Goal: Task Accomplishment & Management: Manage account settings

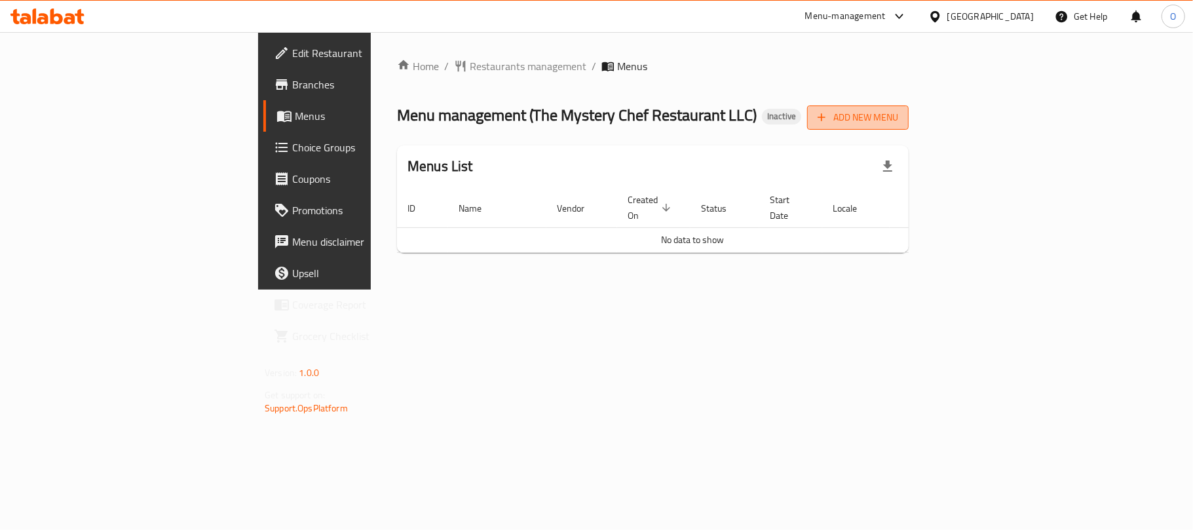
click at [909, 107] on button "Add New Menu" at bounding box center [858, 117] width 102 height 24
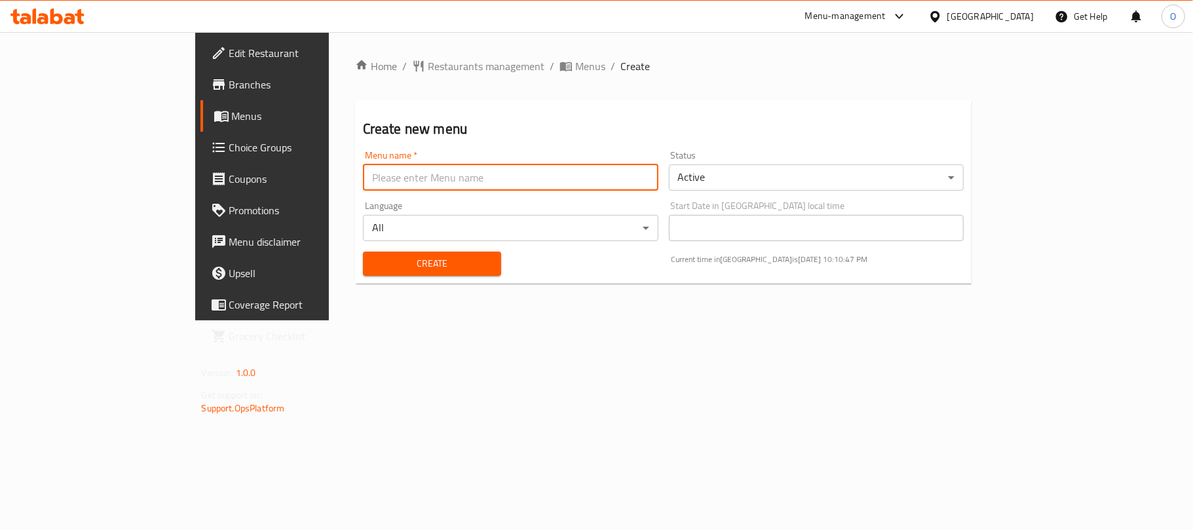
click at [446, 182] on input "text" at bounding box center [510, 177] width 295 height 26
type input "[DATE]"
click at [363, 252] on button "Create" at bounding box center [432, 264] width 138 height 24
click at [575, 66] on span "Menus" at bounding box center [590, 66] width 30 height 16
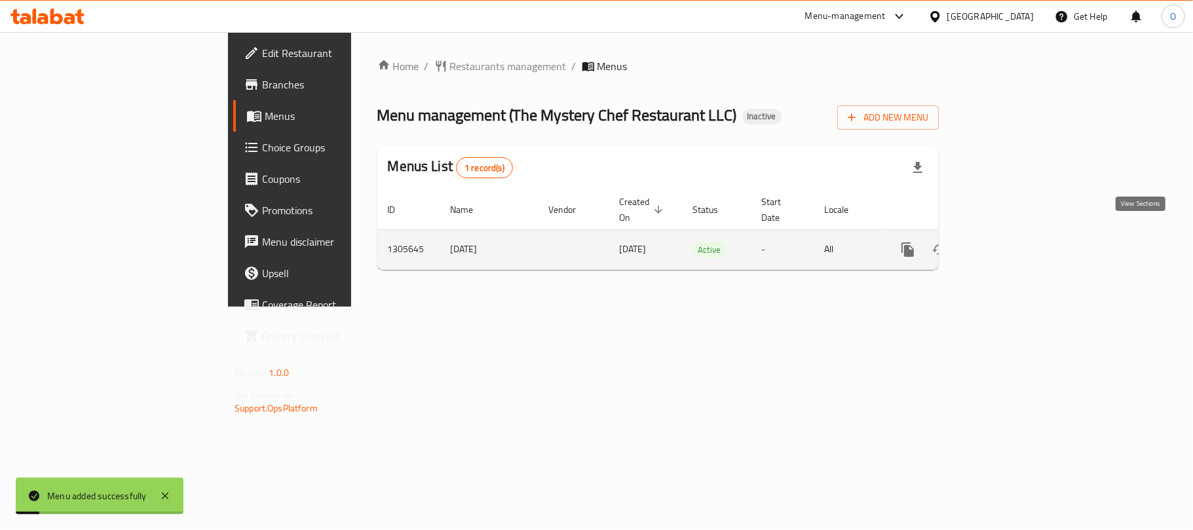
click at [1008, 244] on icon "enhanced table" at bounding box center [1003, 250] width 12 height 12
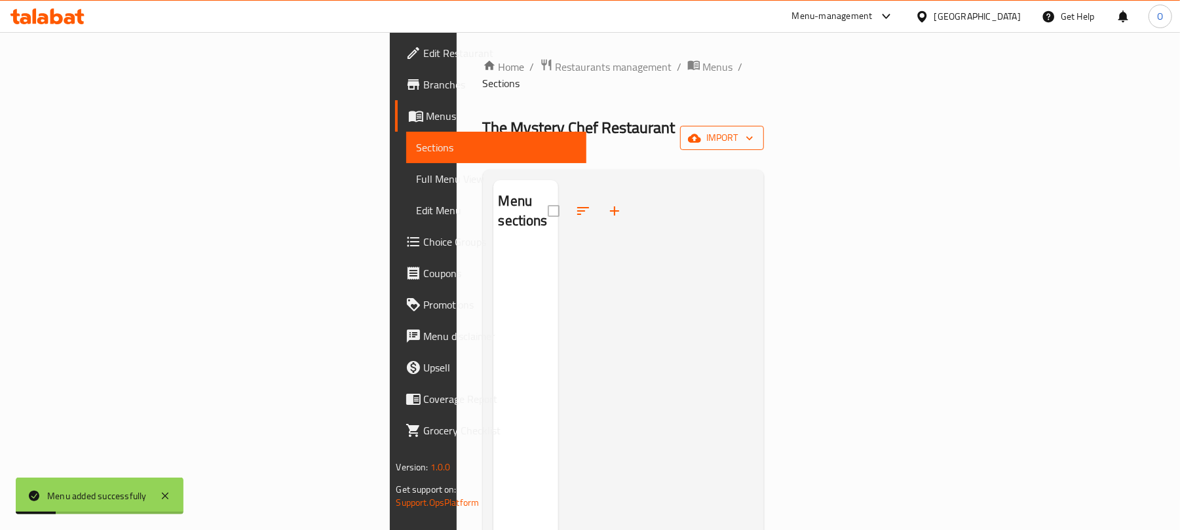
click at [764, 126] on button "import" at bounding box center [722, 138] width 84 height 24
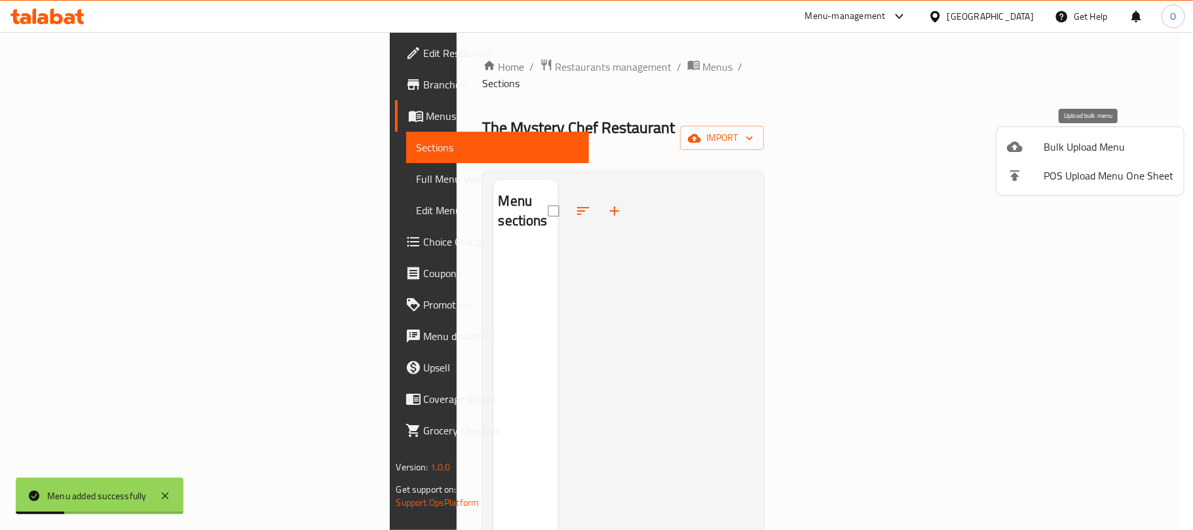
click at [1033, 143] on div at bounding box center [1025, 147] width 37 height 16
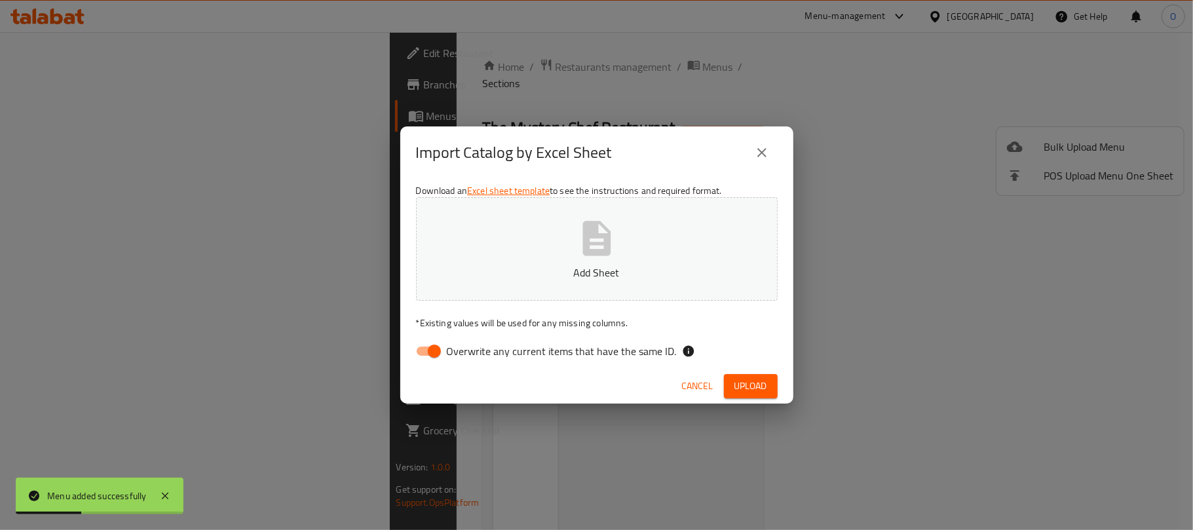
click at [434, 358] on input "Overwrite any current items that have the same ID." at bounding box center [434, 351] width 75 height 25
checkbox input "false"
click at [739, 378] on span "Upload" at bounding box center [750, 386] width 33 height 16
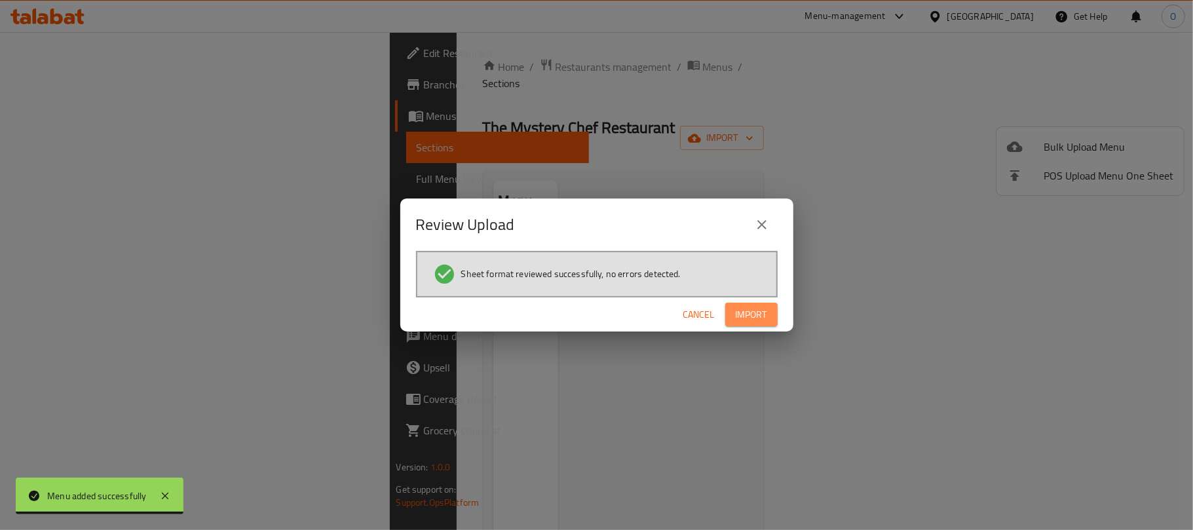
click at [742, 313] on span "Import" at bounding box center [751, 315] width 31 height 16
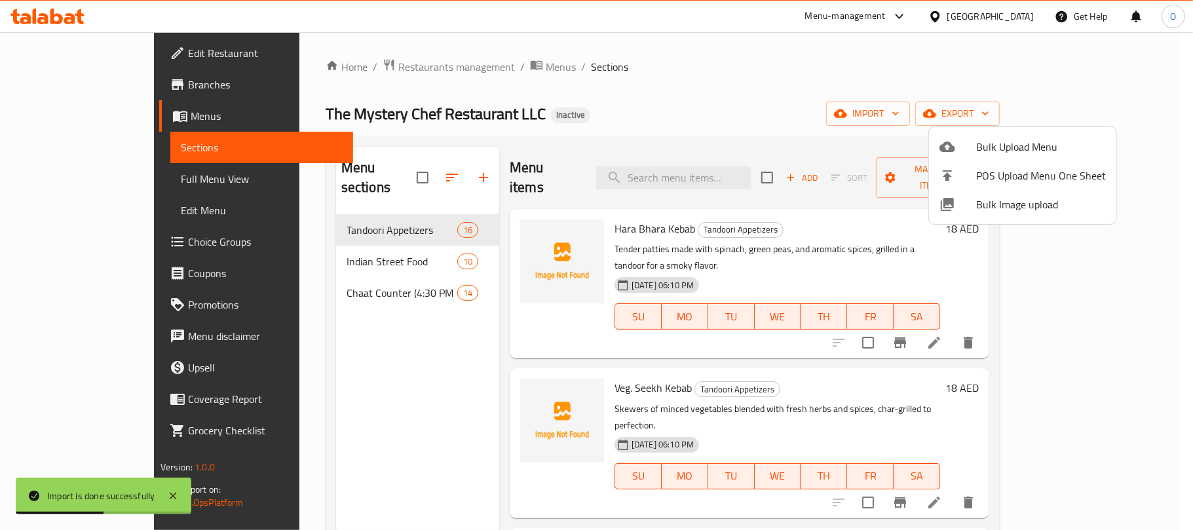
click at [320, 273] on div at bounding box center [596, 265] width 1193 height 530
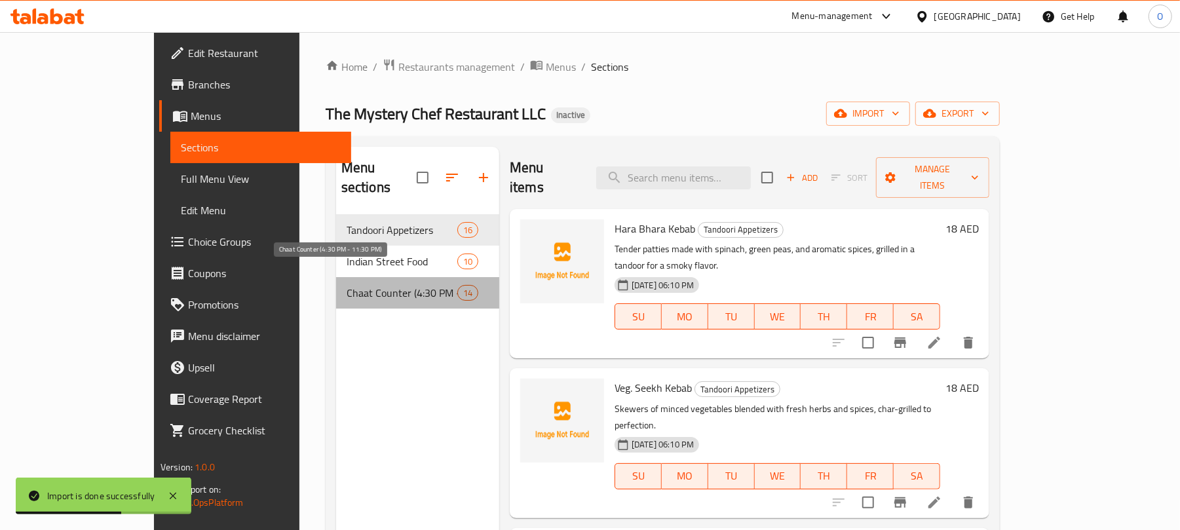
click at [347, 285] on span "Chaat Counter (4:30 PM - 11:30 PM)" at bounding box center [402, 293] width 111 height 16
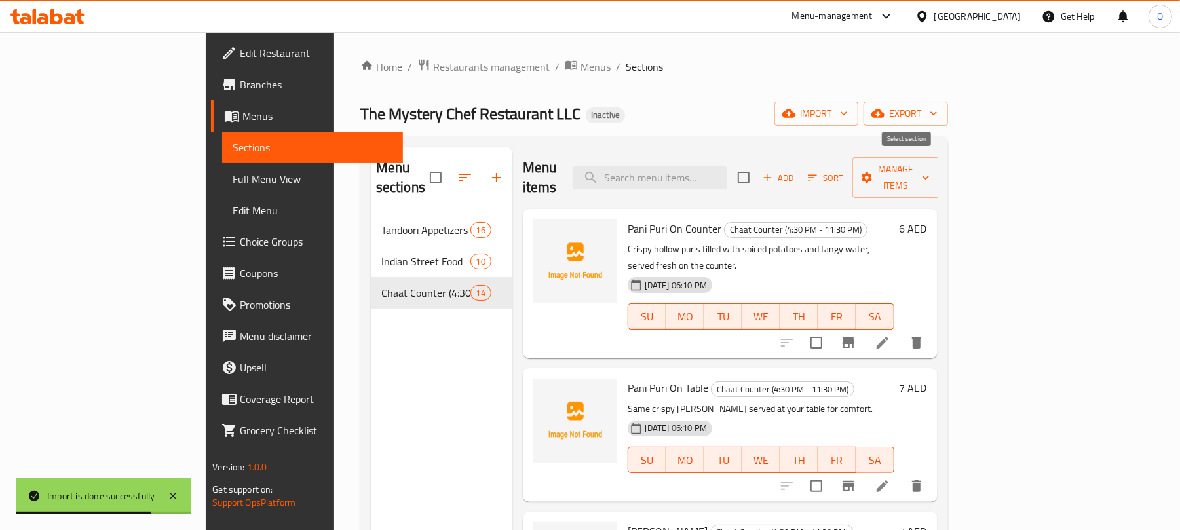
click at [757, 168] on input "checkbox" at bounding box center [744, 178] width 28 height 28
checkbox input "true"
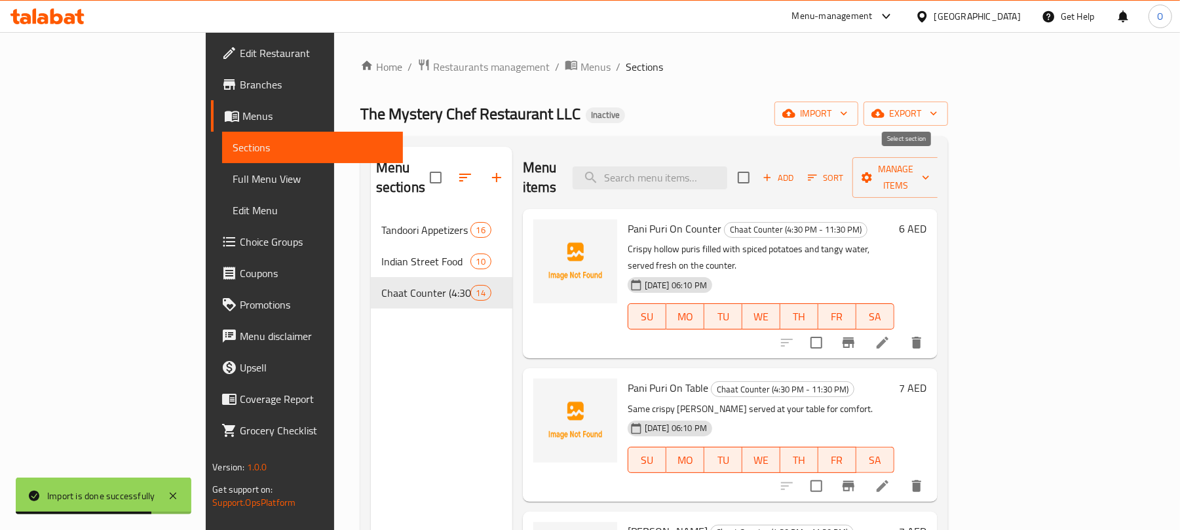
checkbox input "true"
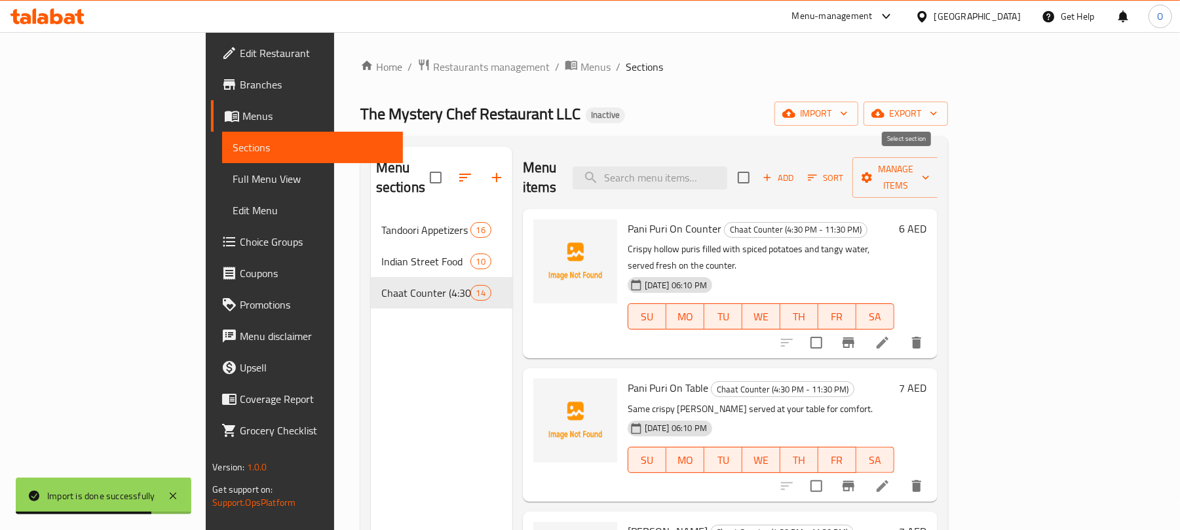
checkbox input "true"
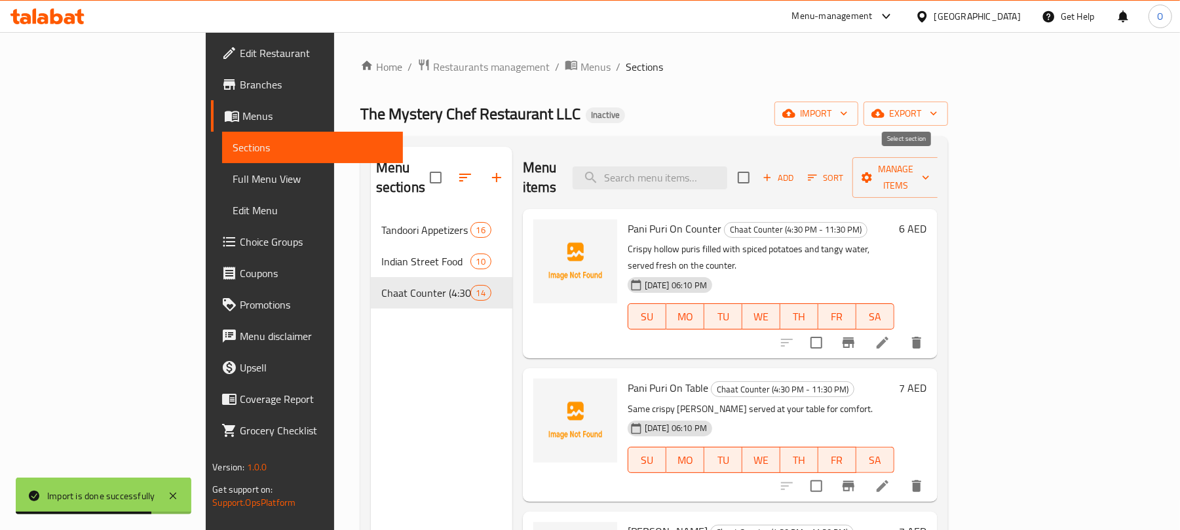
checkbox input "true"
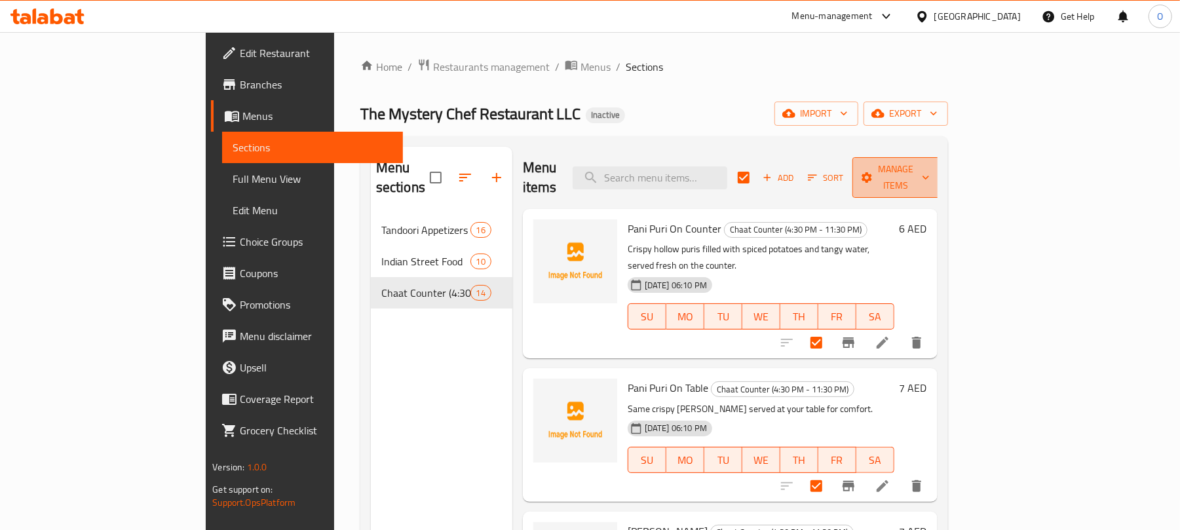
click at [930, 164] on span "Manage items" at bounding box center [896, 177] width 67 height 33
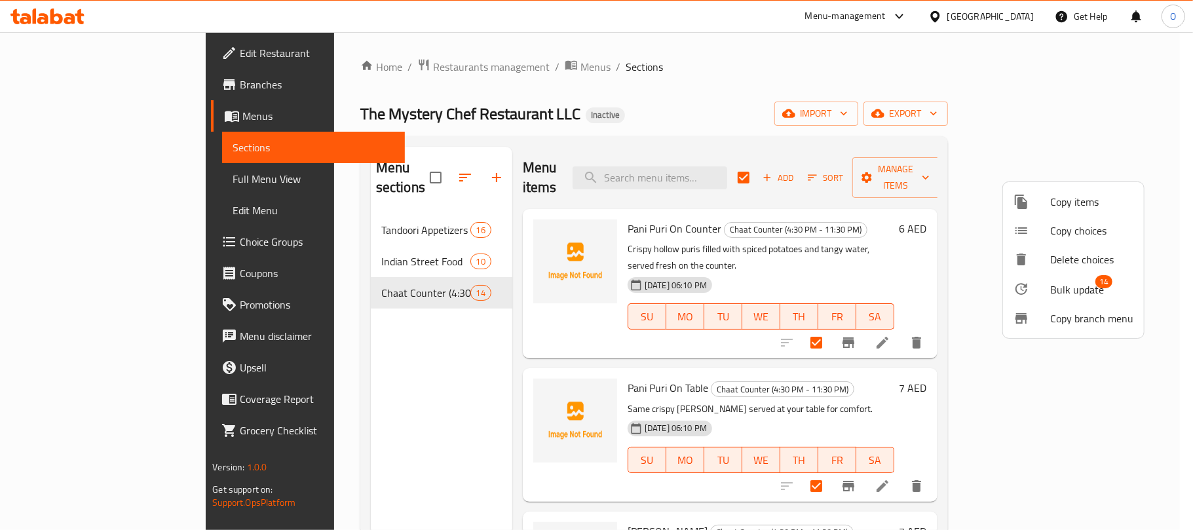
click at [1073, 291] on span "Bulk update" at bounding box center [1077, 290] width 54 height 16
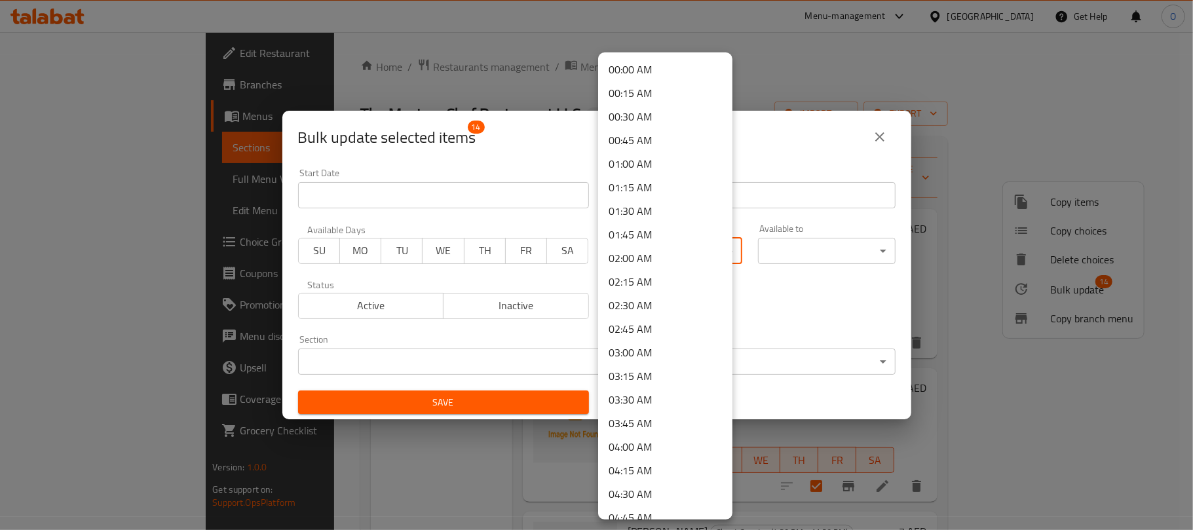
click at [670, 255] on body "​ Menu-management [GEOGRAPHIC_DATA] Get Help O Edit Restaurant Branches Menus S…" at bounding box center [596, 281] width 1193 height 498
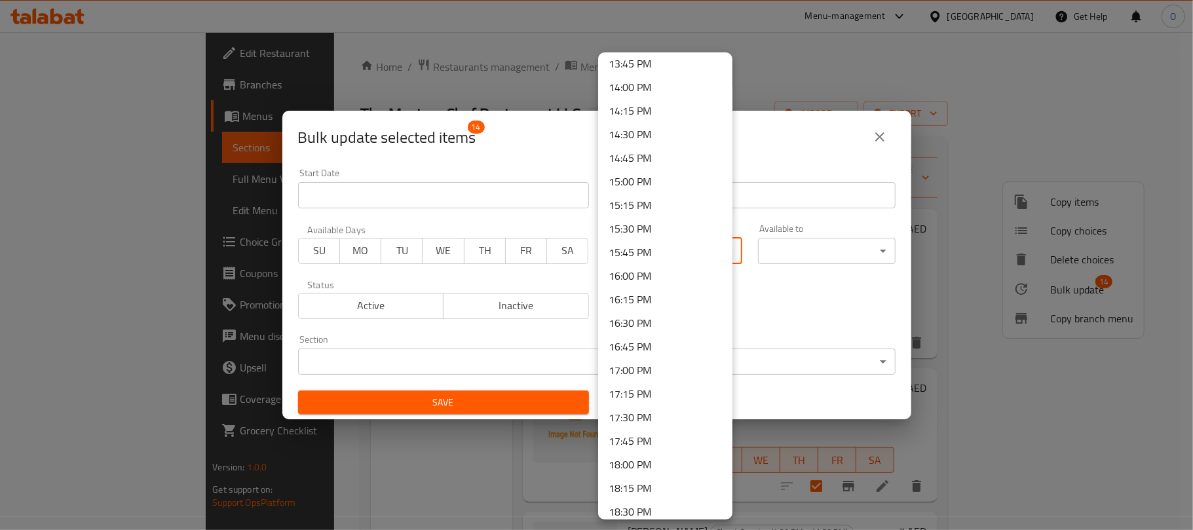
scroll to position [1310, 0]
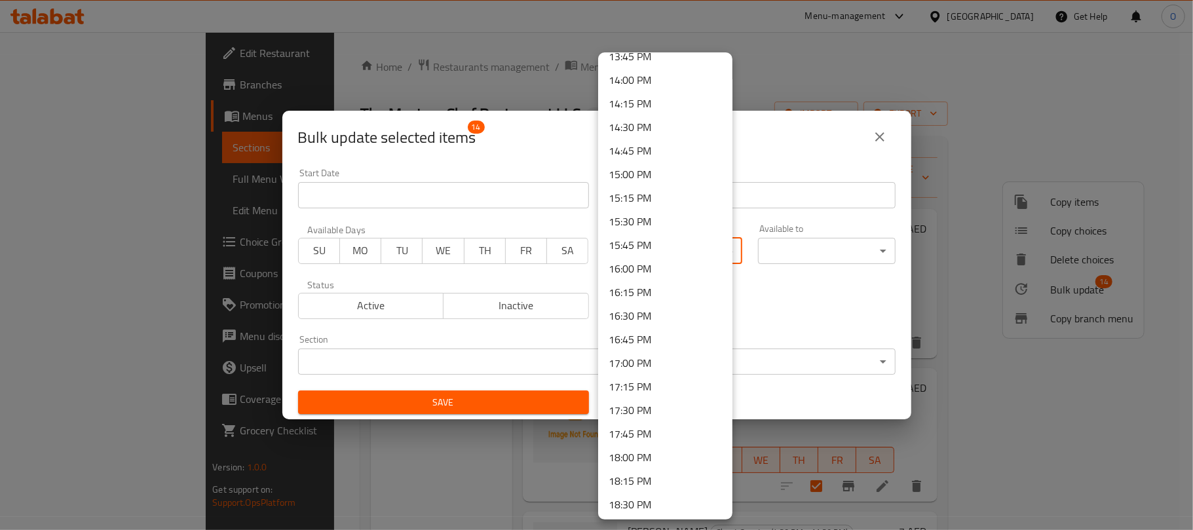
click at [653, 312] on li "16:30 PM" at bounding box center [665, 316] width 134 height 24
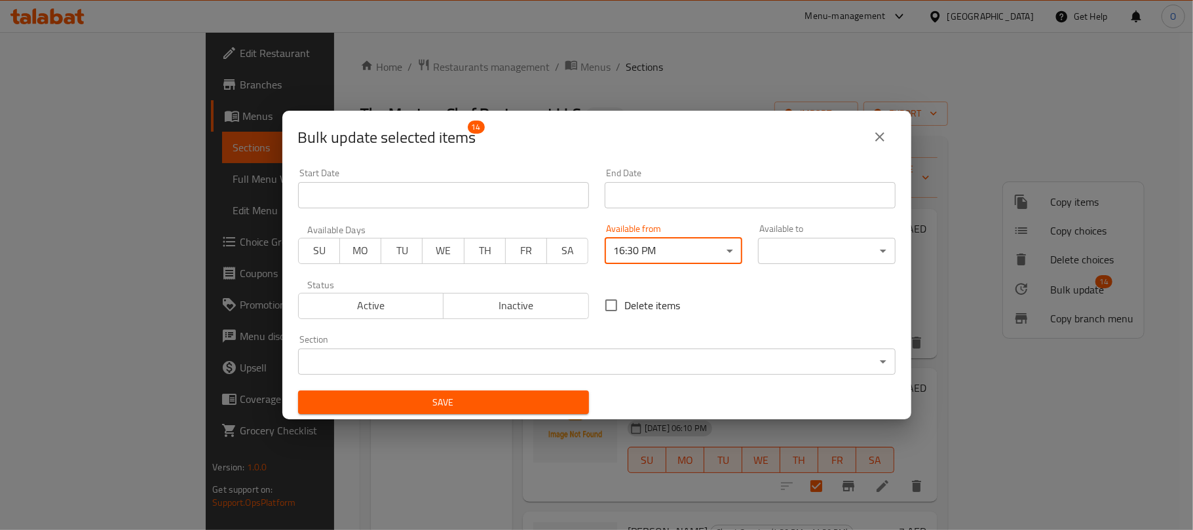
click at [769, 256] on body "​ Menu-management [GEOGRAPHIC_DATA] Get Help O Edit Restaurant Branches Menus S…" at bounding box center [596, 281] width 1193 height 498
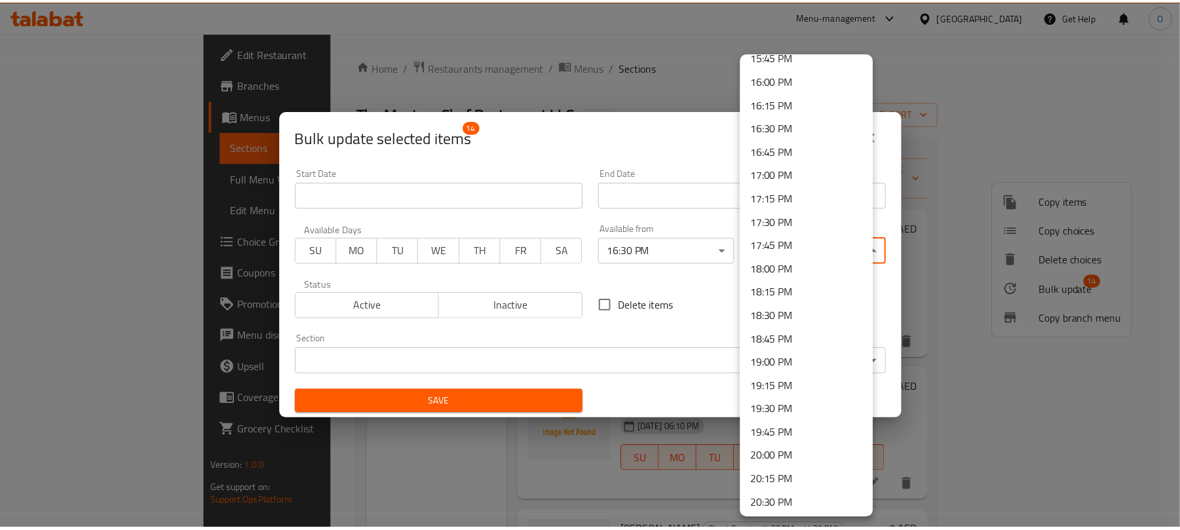
scroll to position [1831, 0]
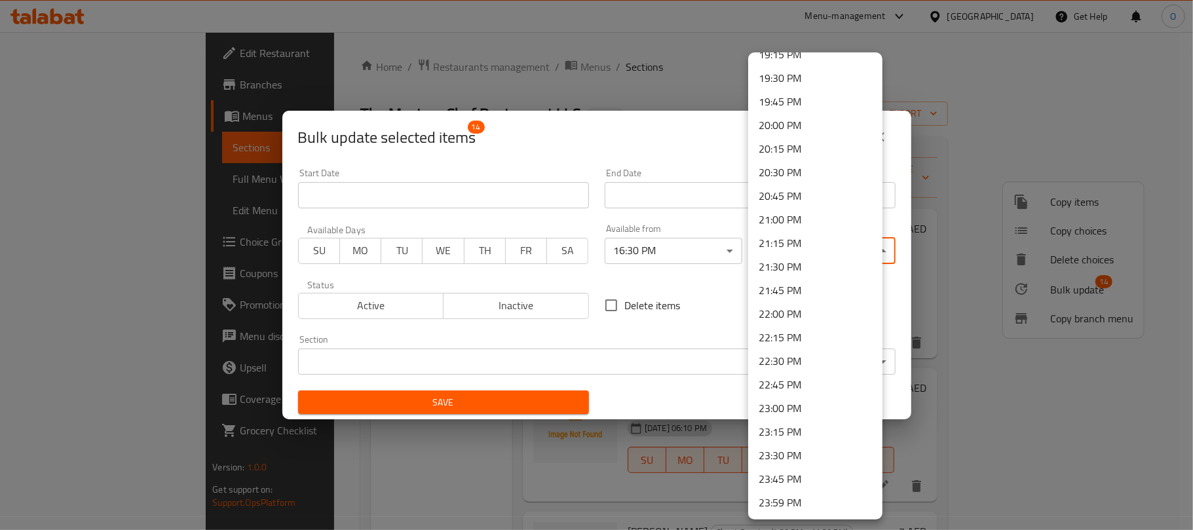
click at [795, 453] on li "23:30 PM" at bounding box center [815, 456] width 134 height 24
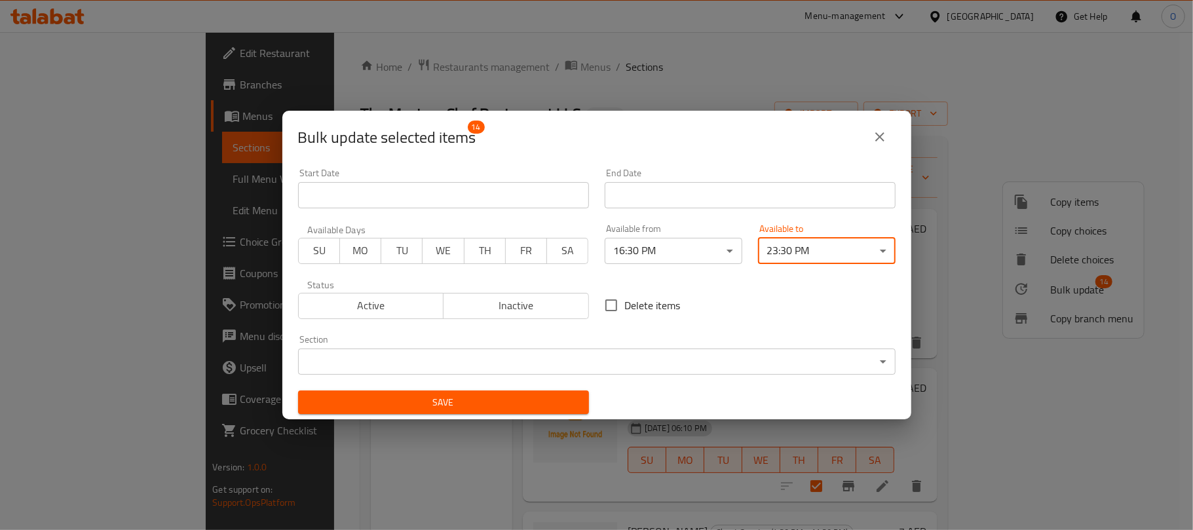
click at [518, 396] on span "Save" at bounding box center [444, 402] width 270 height 16
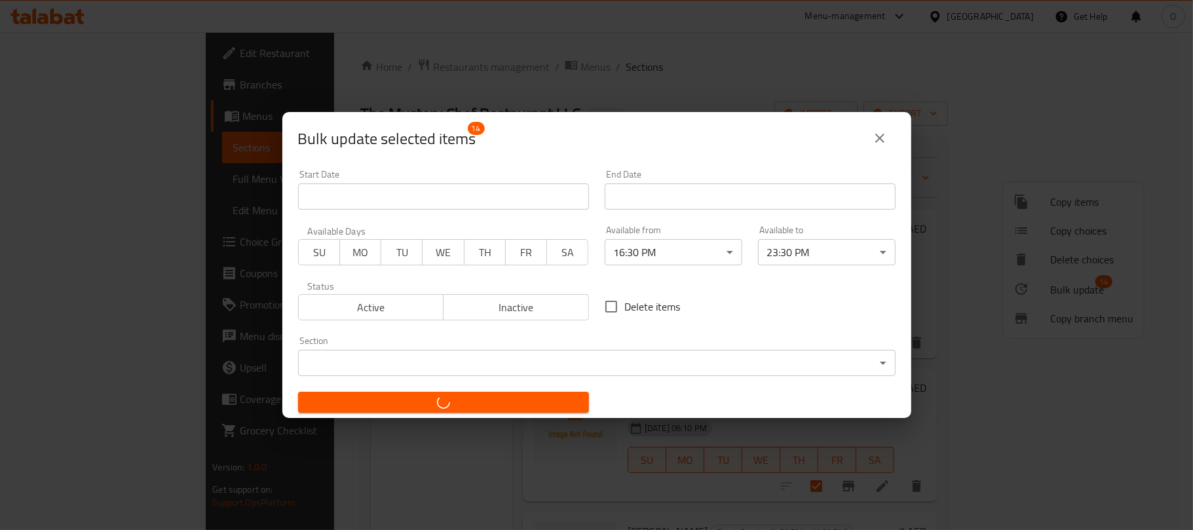
checkbox input "false"
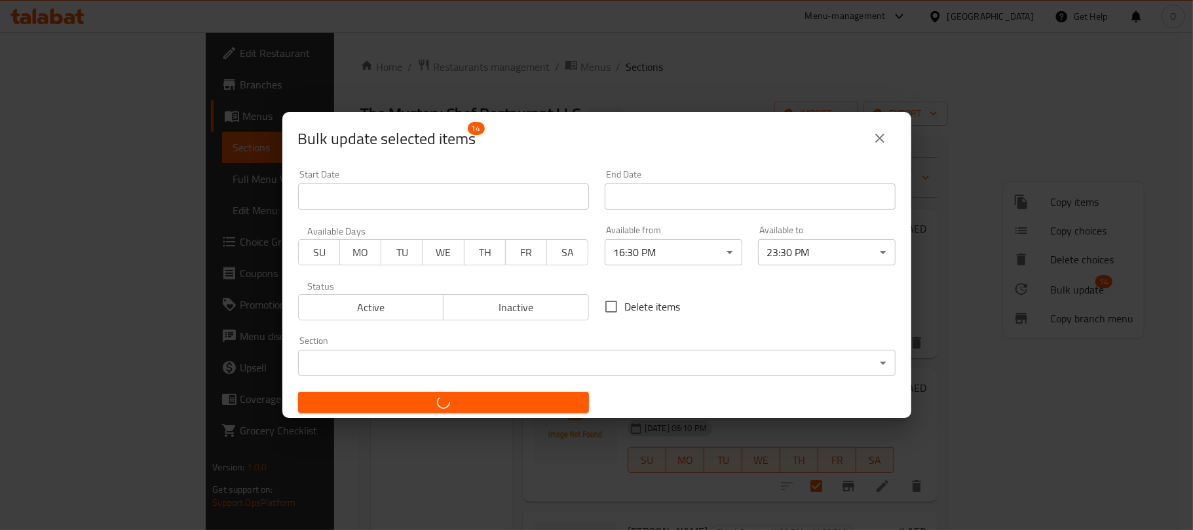
checkbox input "false"
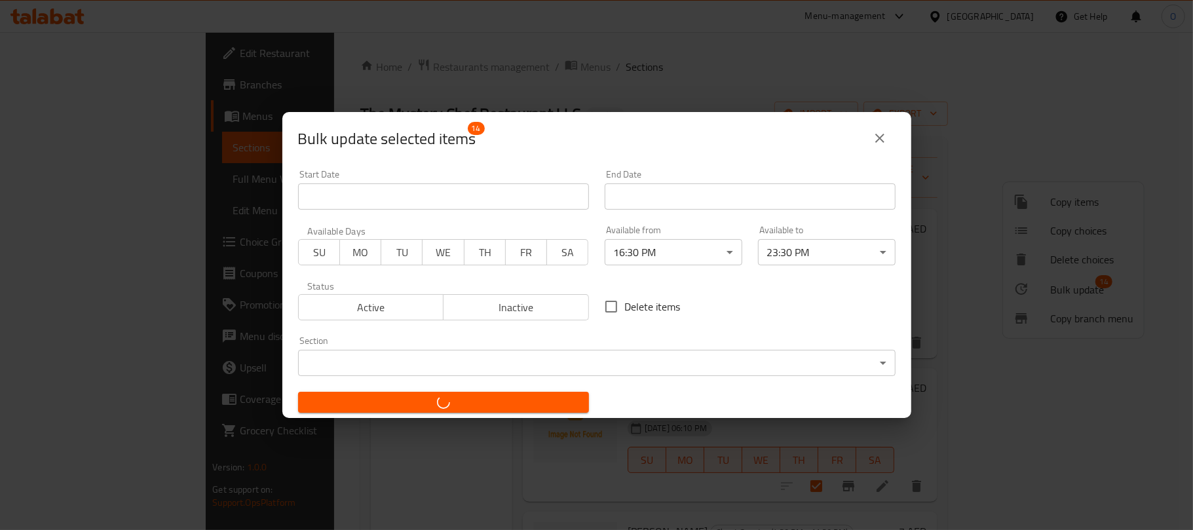
checkbox input "false"
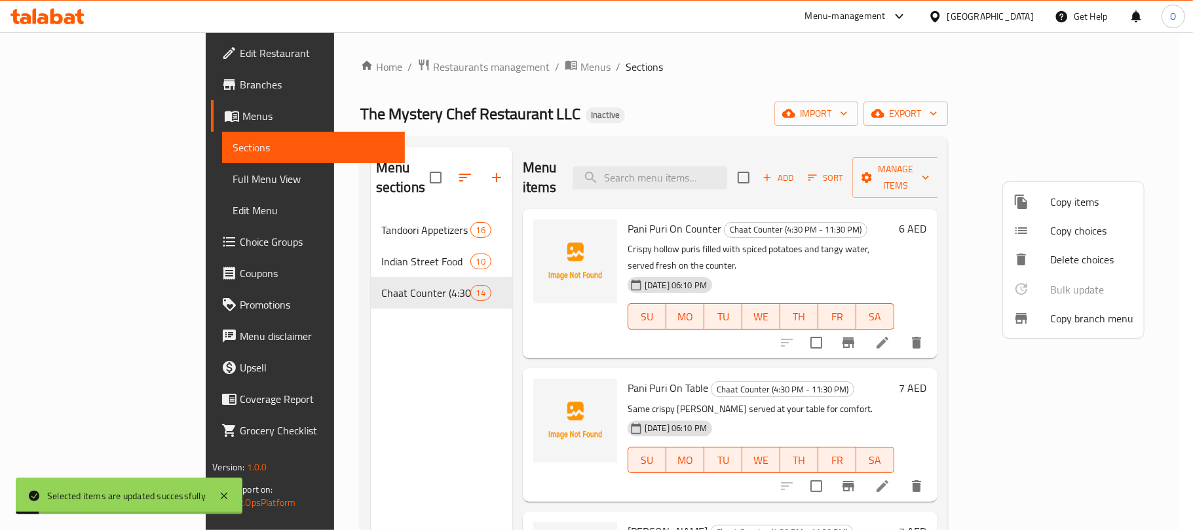
click at [715, 72] on div at bounding box center [596, 265] width 1193 height 530
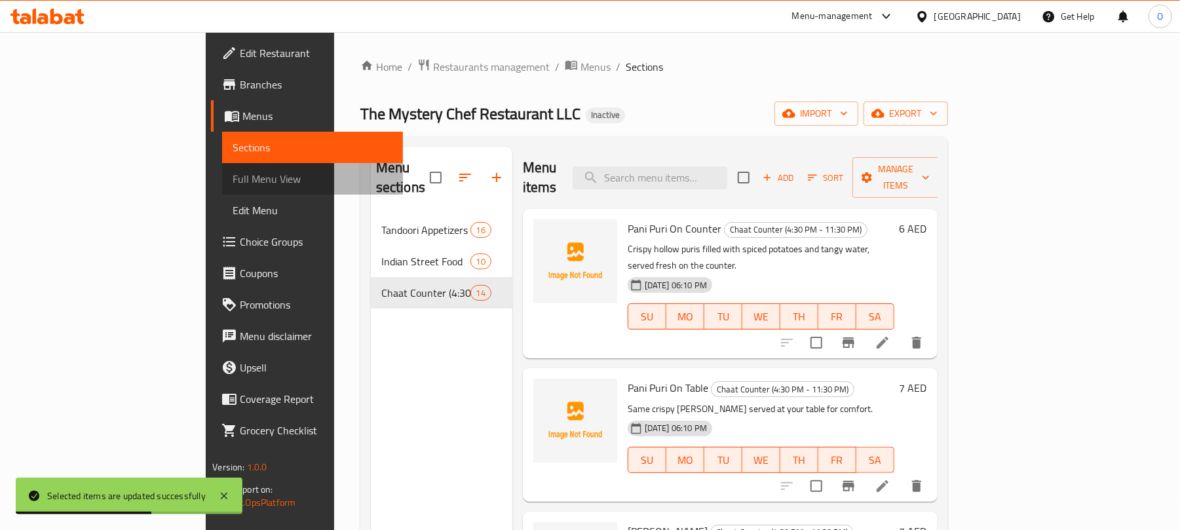
click at [233, 174] on span "Full Menu View" at bounding box center [313, 179] width 160 height 16
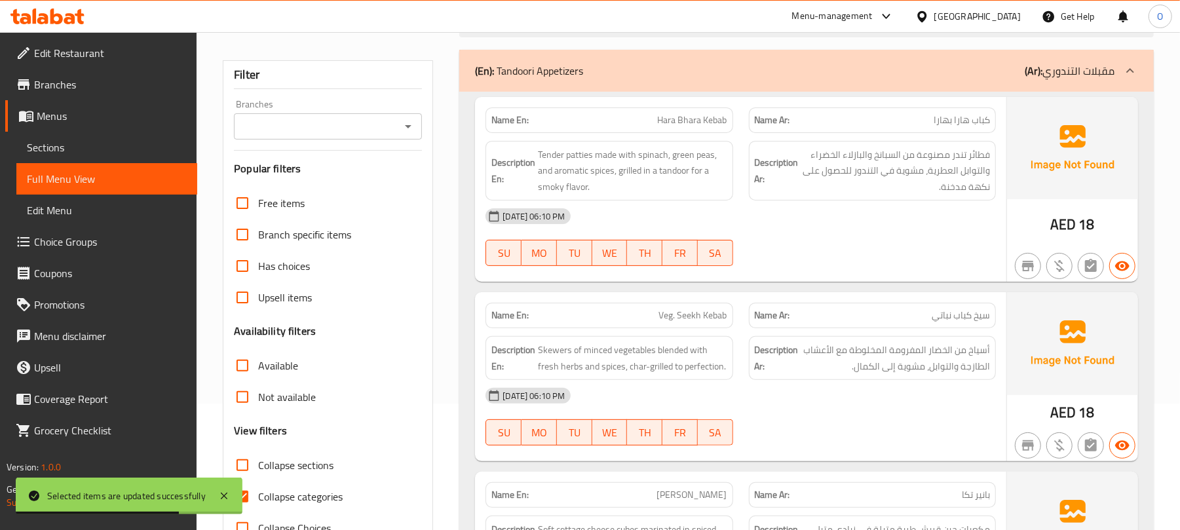
scroll to position [262, 0]
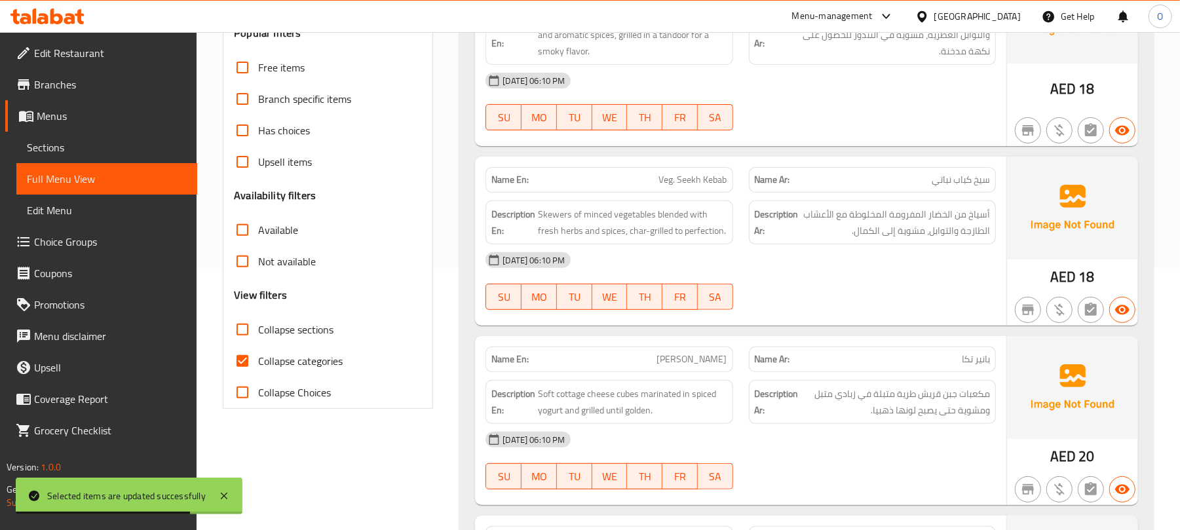
click at [307, 365] on span "Collapse categories" at bounding box center [300, 361] width 85 height 16
click at [258, 365] on input "Collapse categories" at bounding box center [242, 360] width 31 height 31
checkbox input "false"
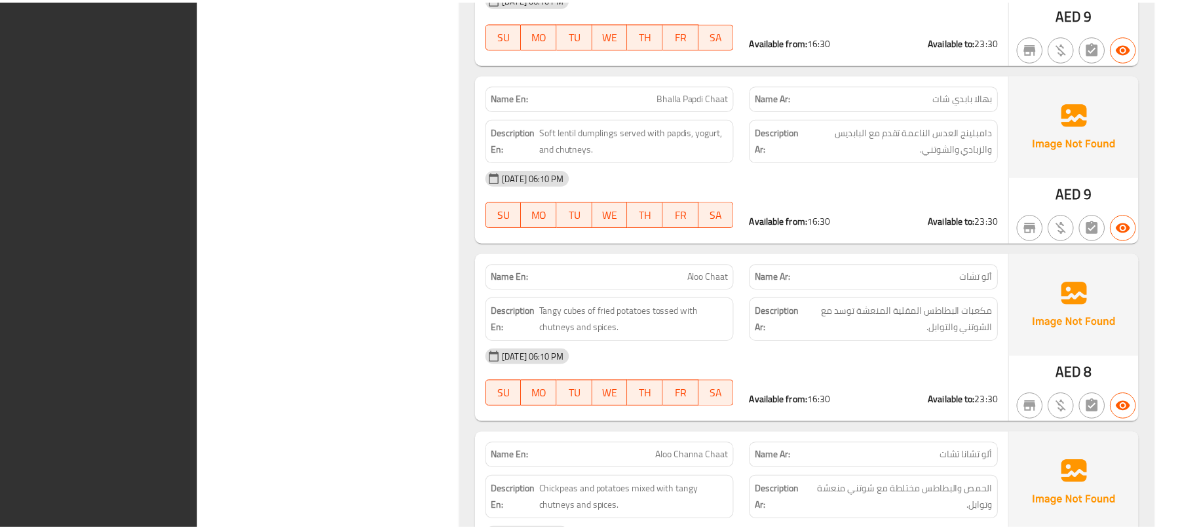
scroll to position [7066, 0]
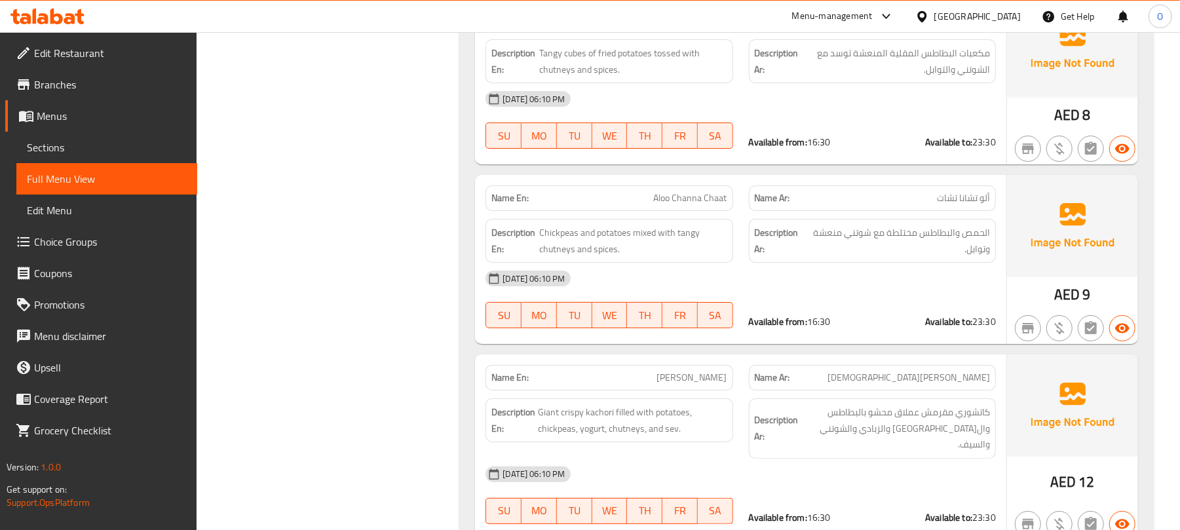
click at [101, 151] on span "Sections" at bounding box center [107, 148] width 160 height 16
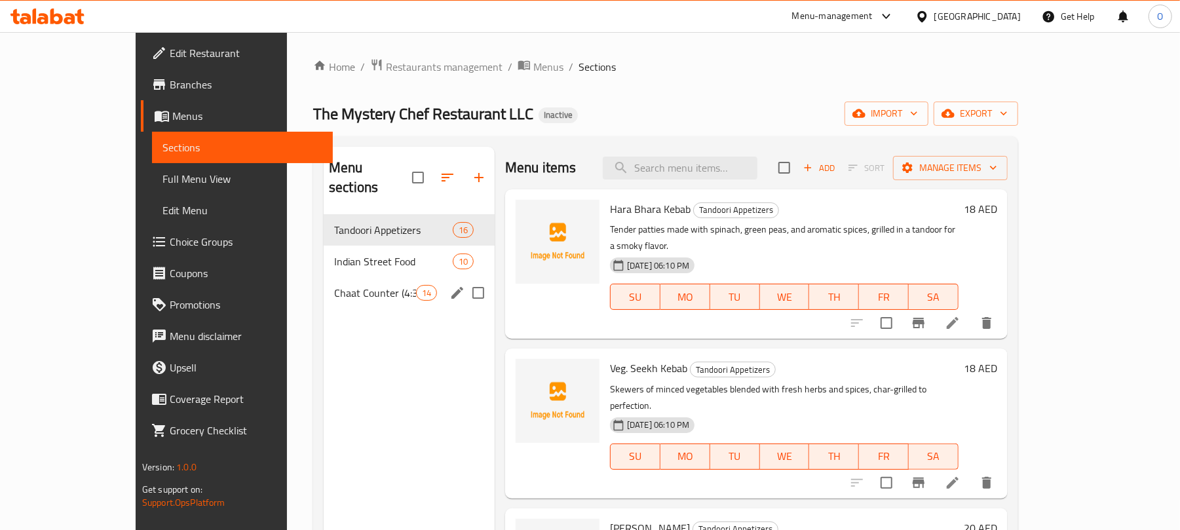
click at [339, 285] on span "Chaat Counter (4:30 PM - 11:30 PM)" at bounding box center [375, 293] width 82 height 16
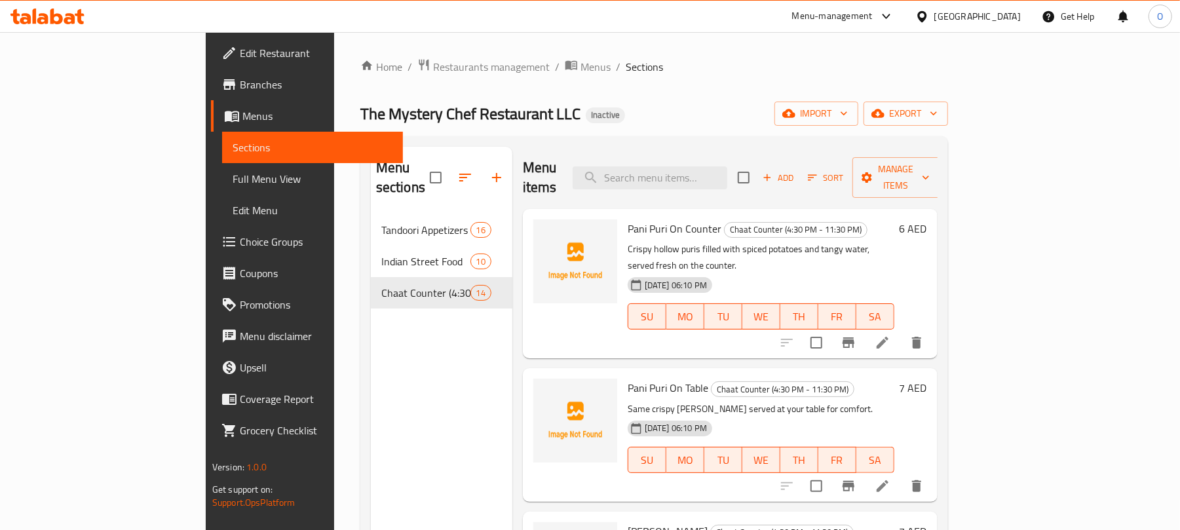
click at [632, 77] on div "Home / Restaurants management / Menus / Sections The Mystery Chef Restaurant LL…" at bounding box center [654, 372] width 588 height 629
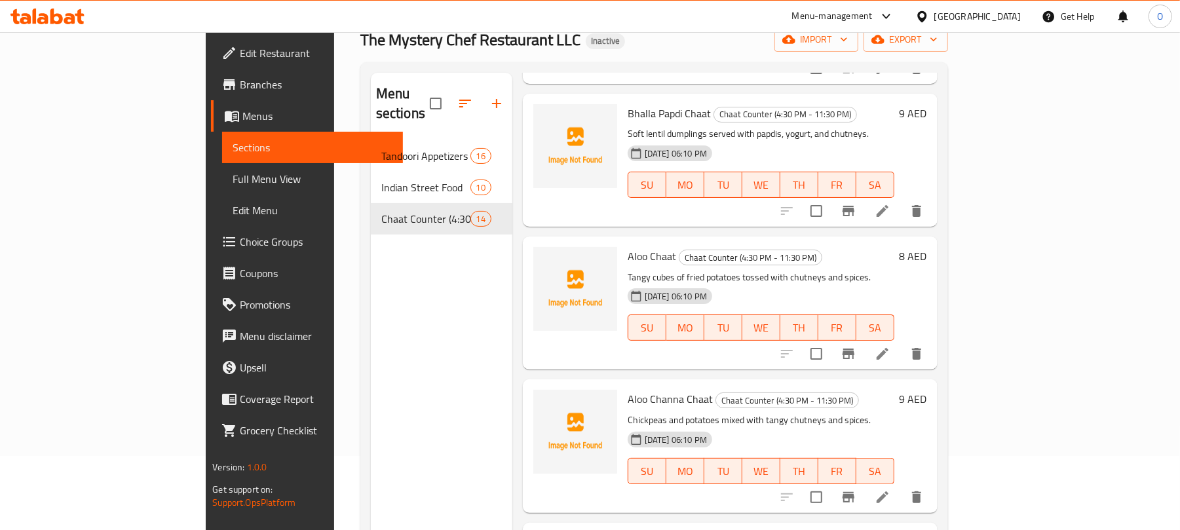
scroll to position [184, 0]
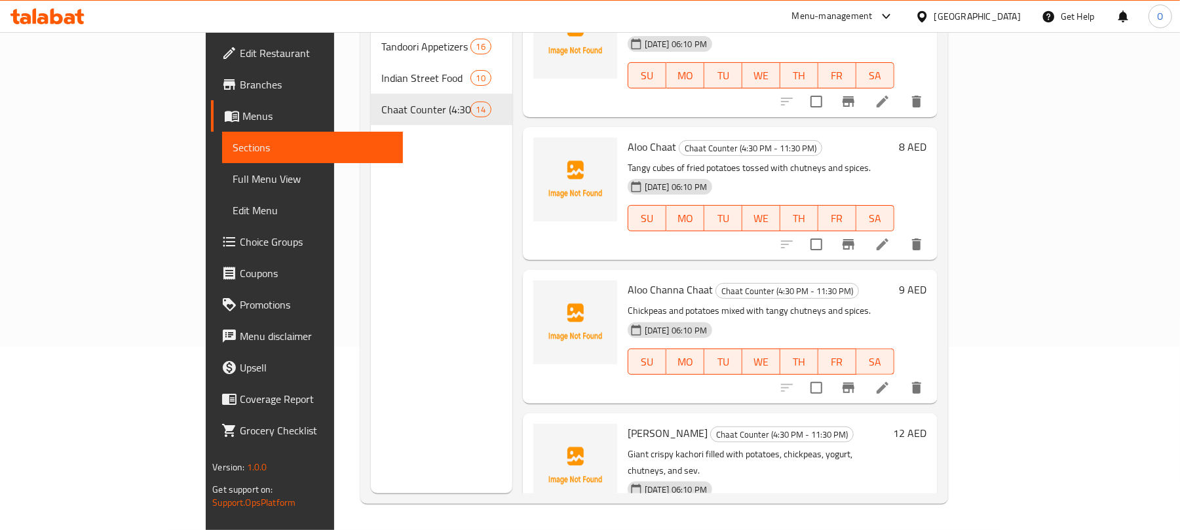
click at [418, 432] on div "Menu sections Tandoori Appetizers 16 Indian Street Food 10 Chaat Counter (4:30 …" at bounding box center [442, 228] width 142 height 530
click at [680, 485] on div "[PERSON_NAME] Chaat Counter (4:30 PM - 11:30 PM) Giant crispy kachori filled wi…" at bounding box center [757, 488] width 271 height 139
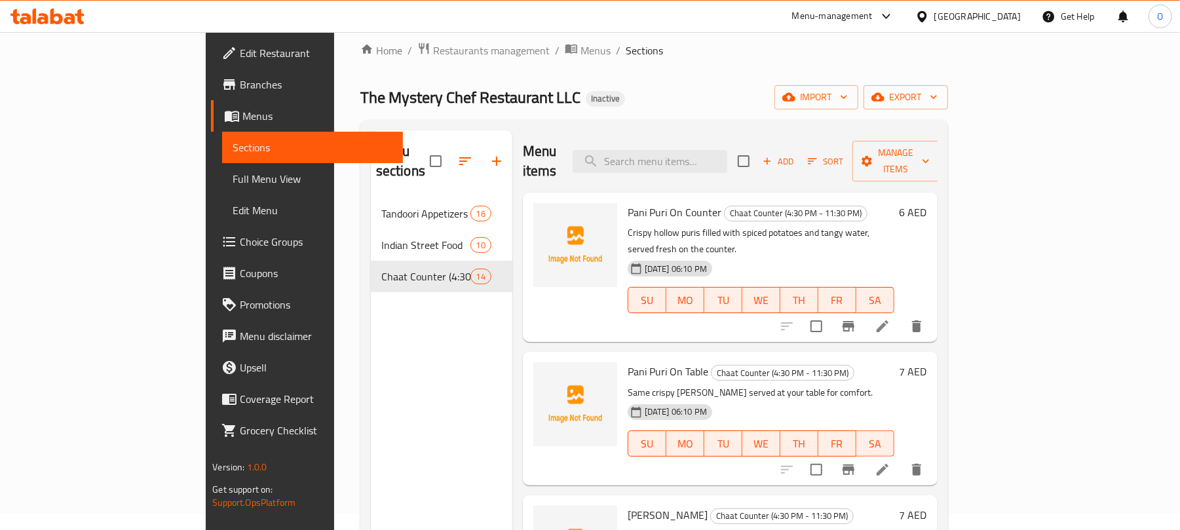
scroll to position [9, 0]
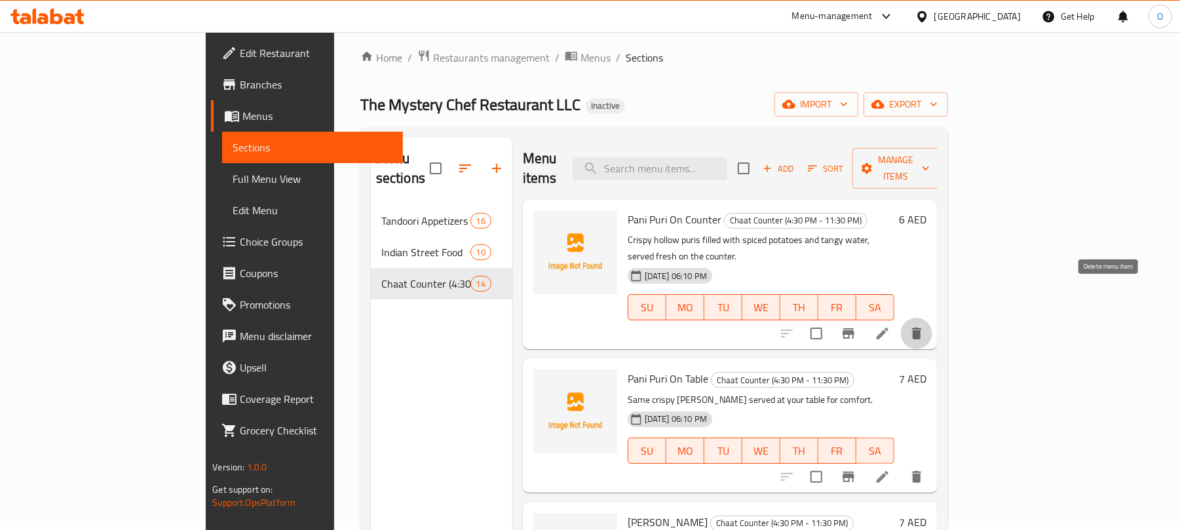
click at [924, 326] on icon "delete" at bounding box center [917, 334] width 16 height 16
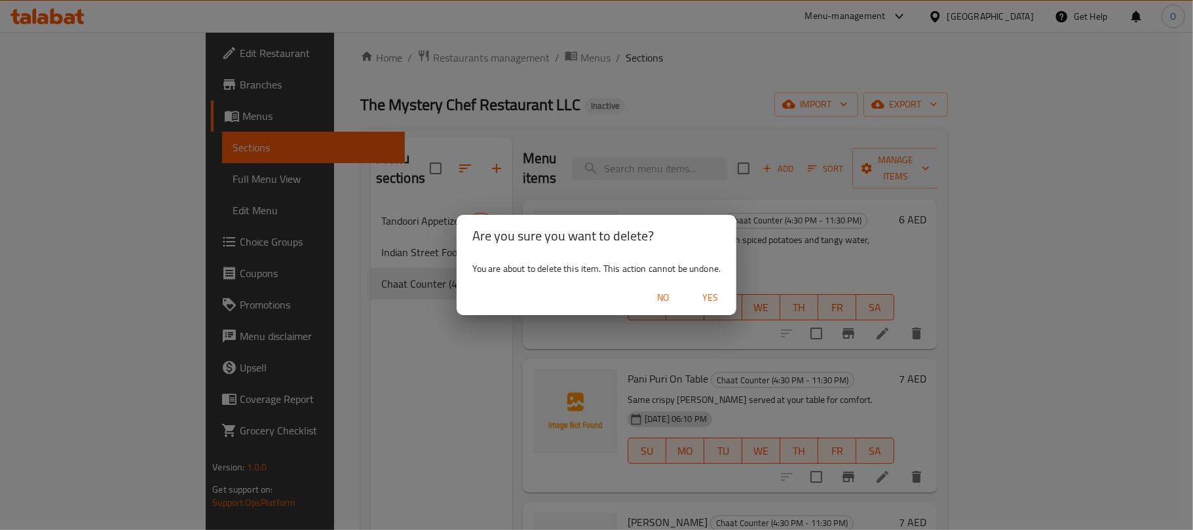
click at [713, 297] on span "Yes" at bounding box center [709, 298] width 31 height 16
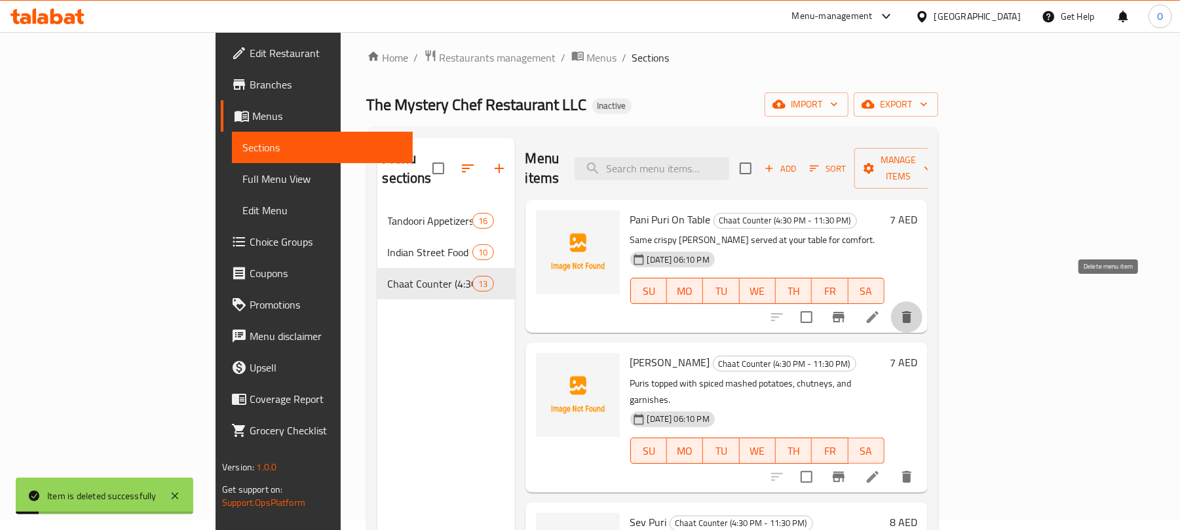
click at [915, 309] on icon "delete" at bounding box center [907, 317] width 16 height 16
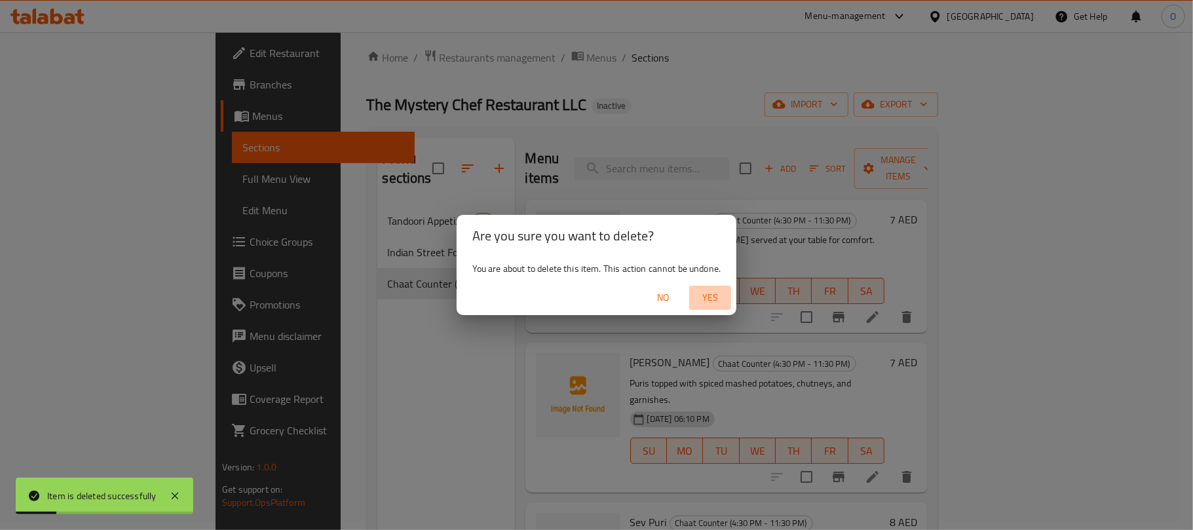
click at [708, 305] on span "Yes" at bounding box center [709, 298] width 31 height 16
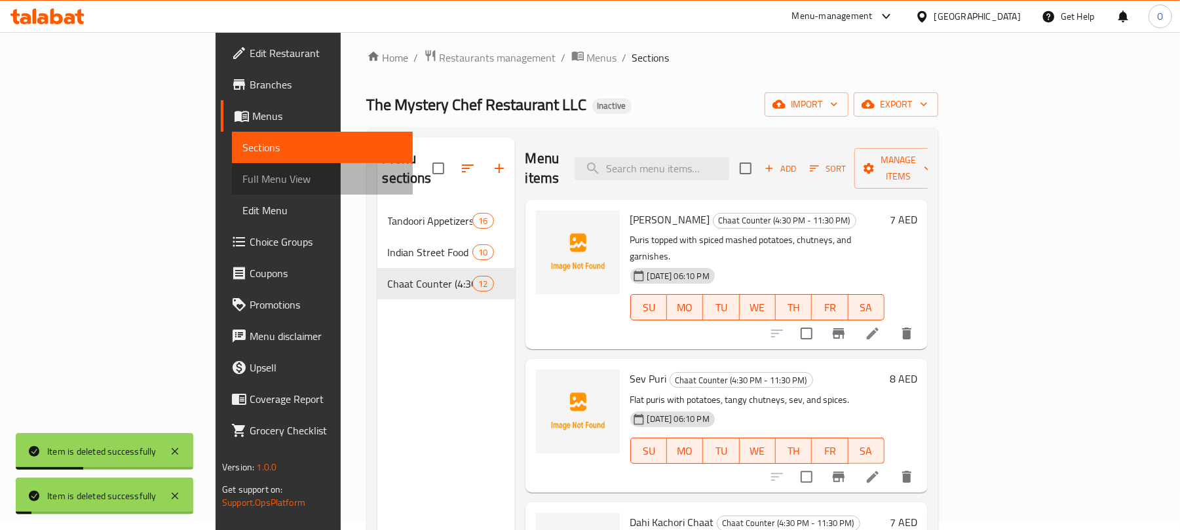
click at [242, 171] on span "Full Menu View" at bounding box center [322, 179] width 160 height 16
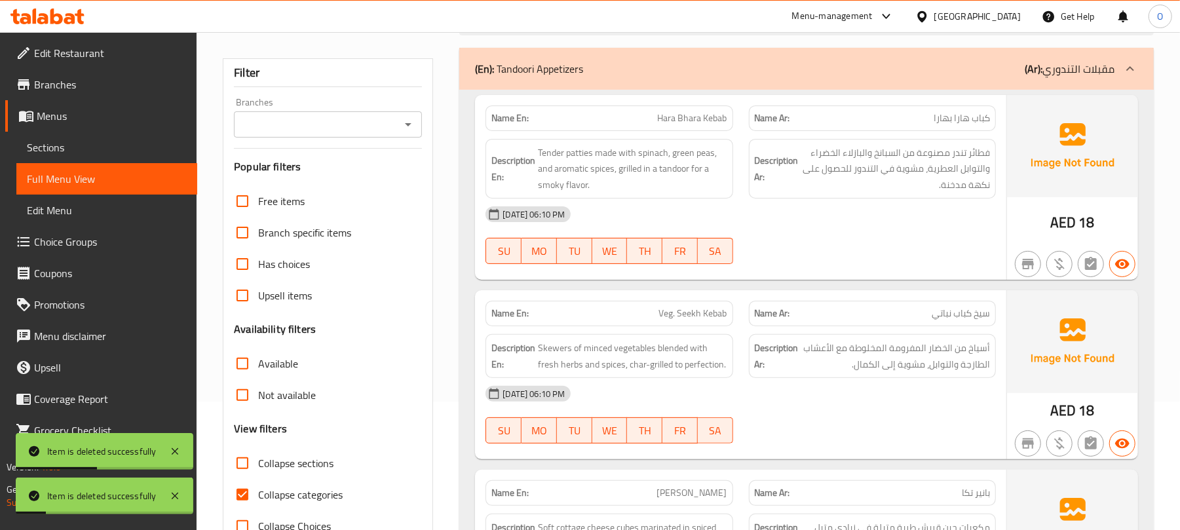
scroll to position [359, 0]
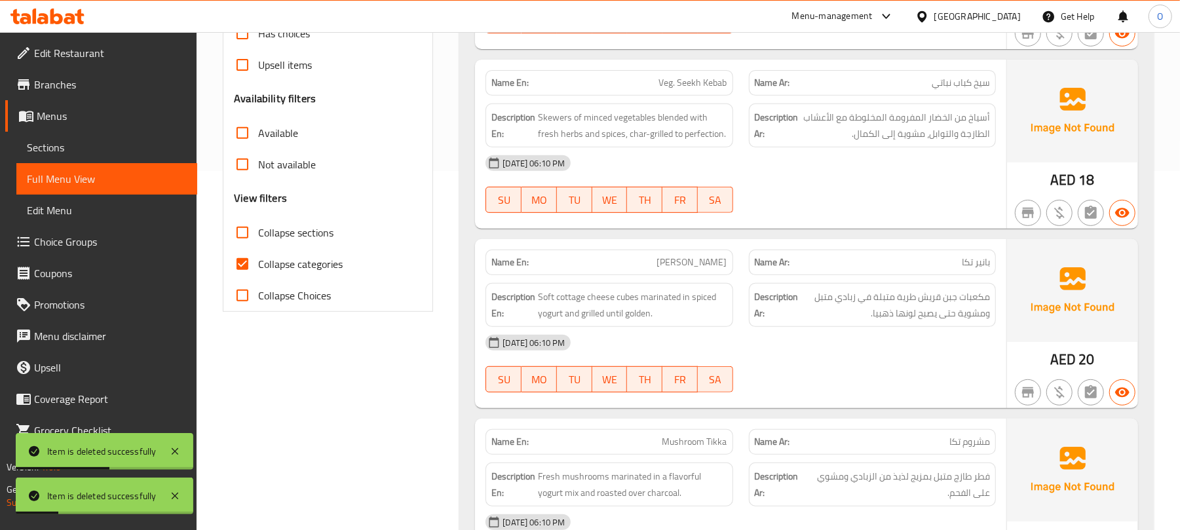
click at [307, 272] on span "Collapse categories" at bounding box center [300, 264] width 85 height 16
click at [258, 273] on input "Collapse categories" at bounding box center [242, 263] width 31 height 31
checkbox input "false"
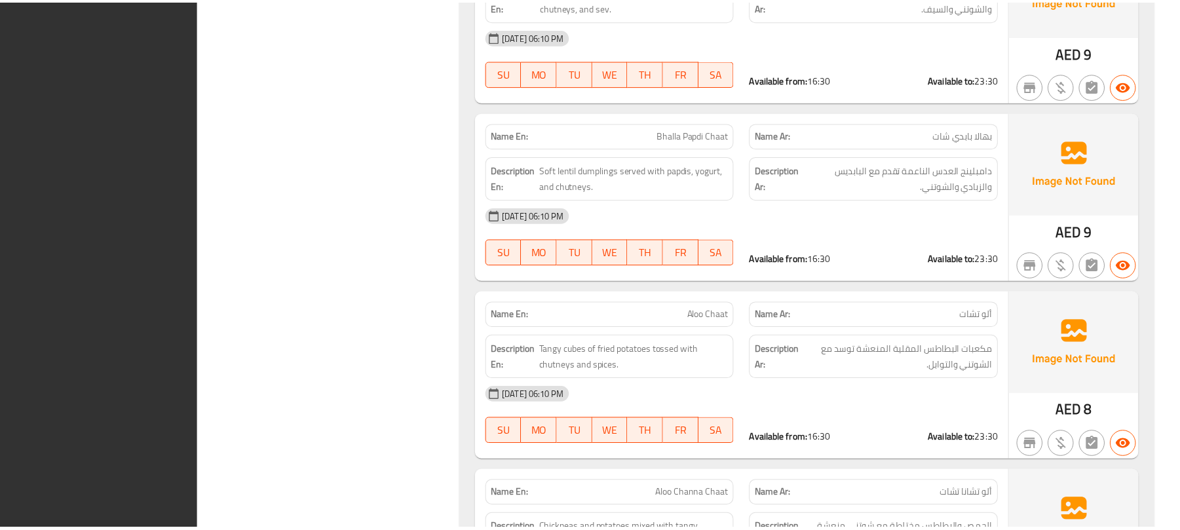
scroll to position [6705, 0]
